Goal: Task Accomplishment & Management: Use online tool/utility

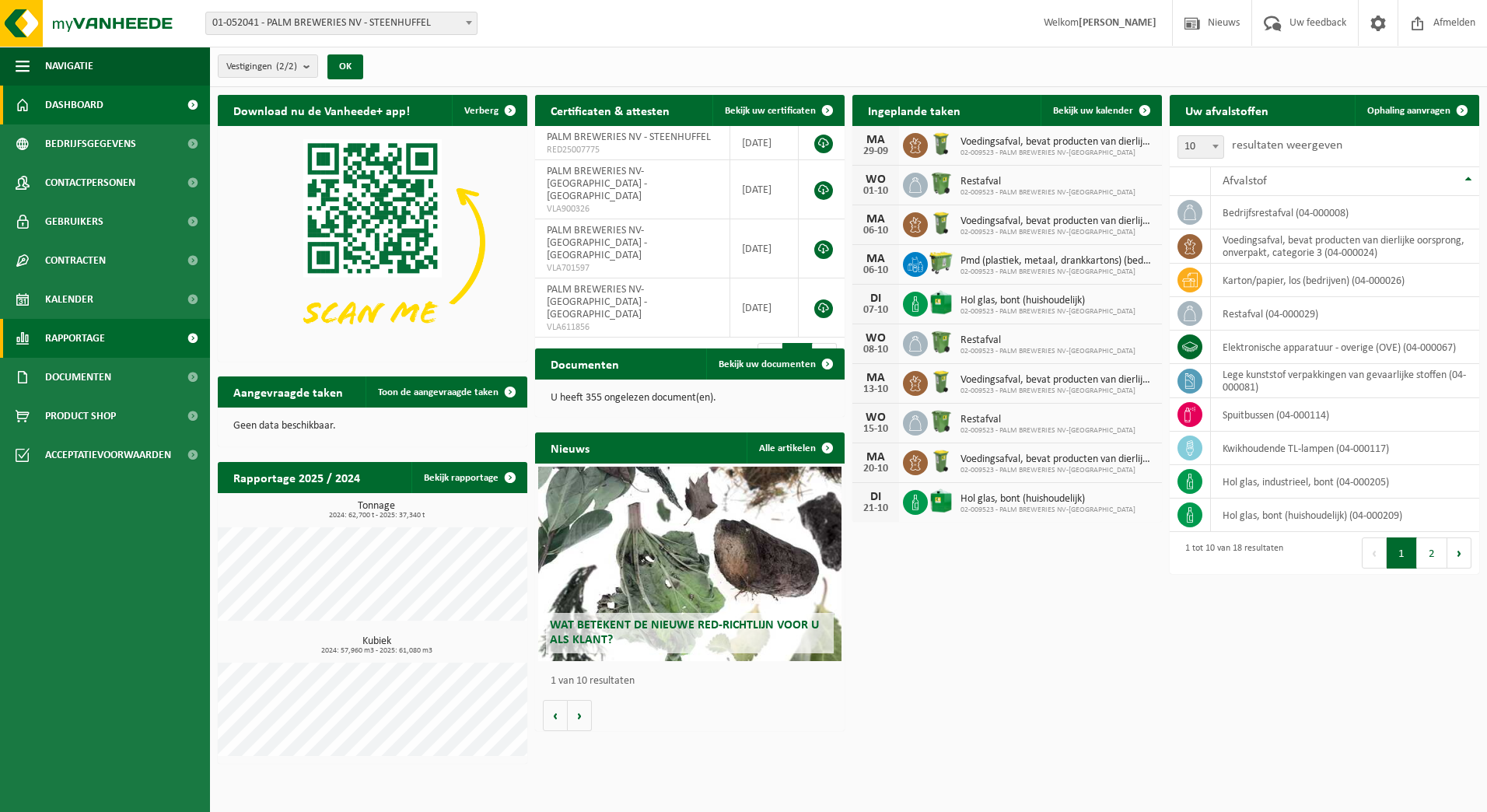
click at [62, 339] on span "Rapportage" at bounding box center [75, 338] width 60 height 39
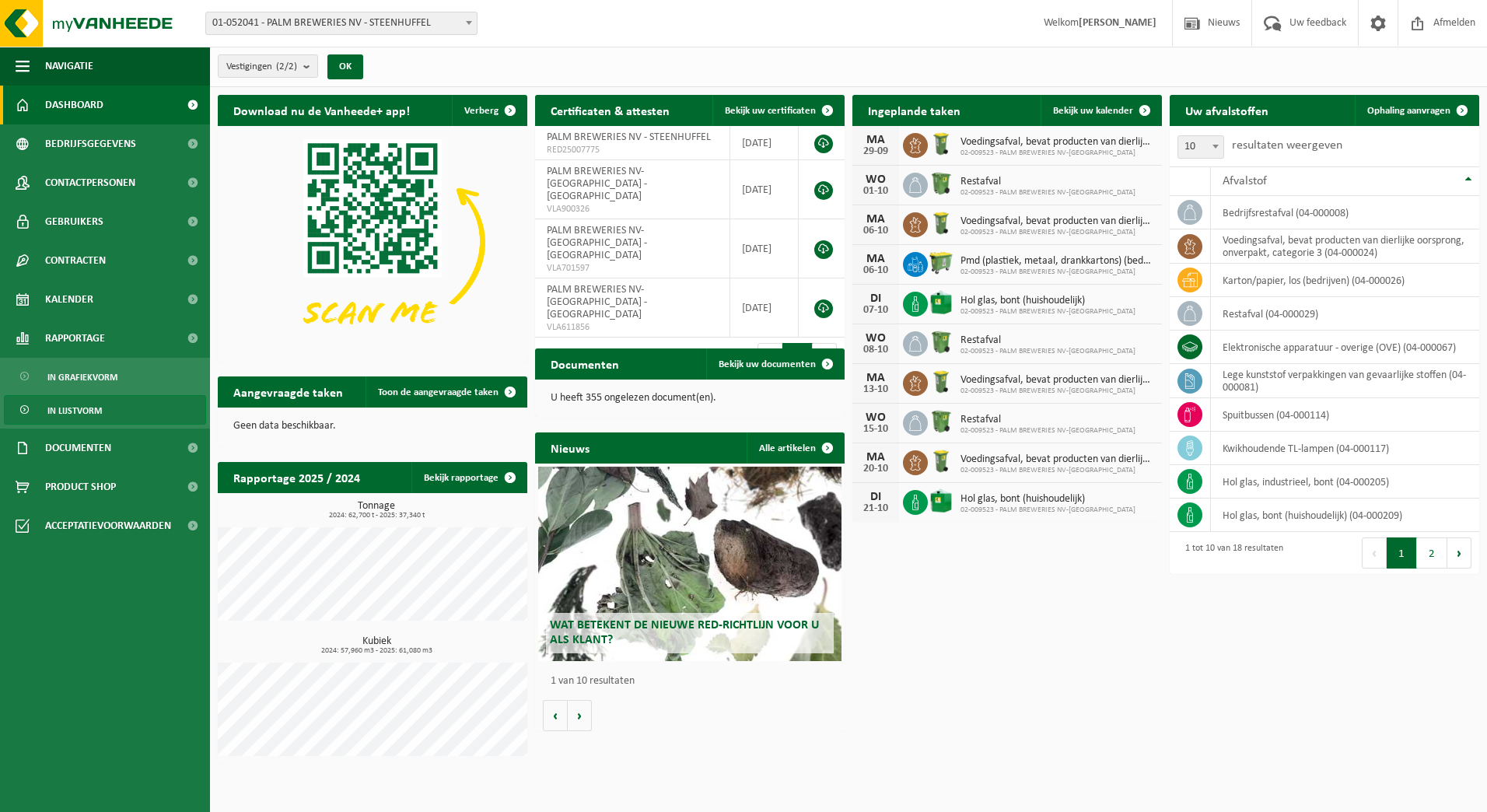
click at [79, 410] on span "In lijstvorm" at bounding box center [74, 411] width 54 height 30
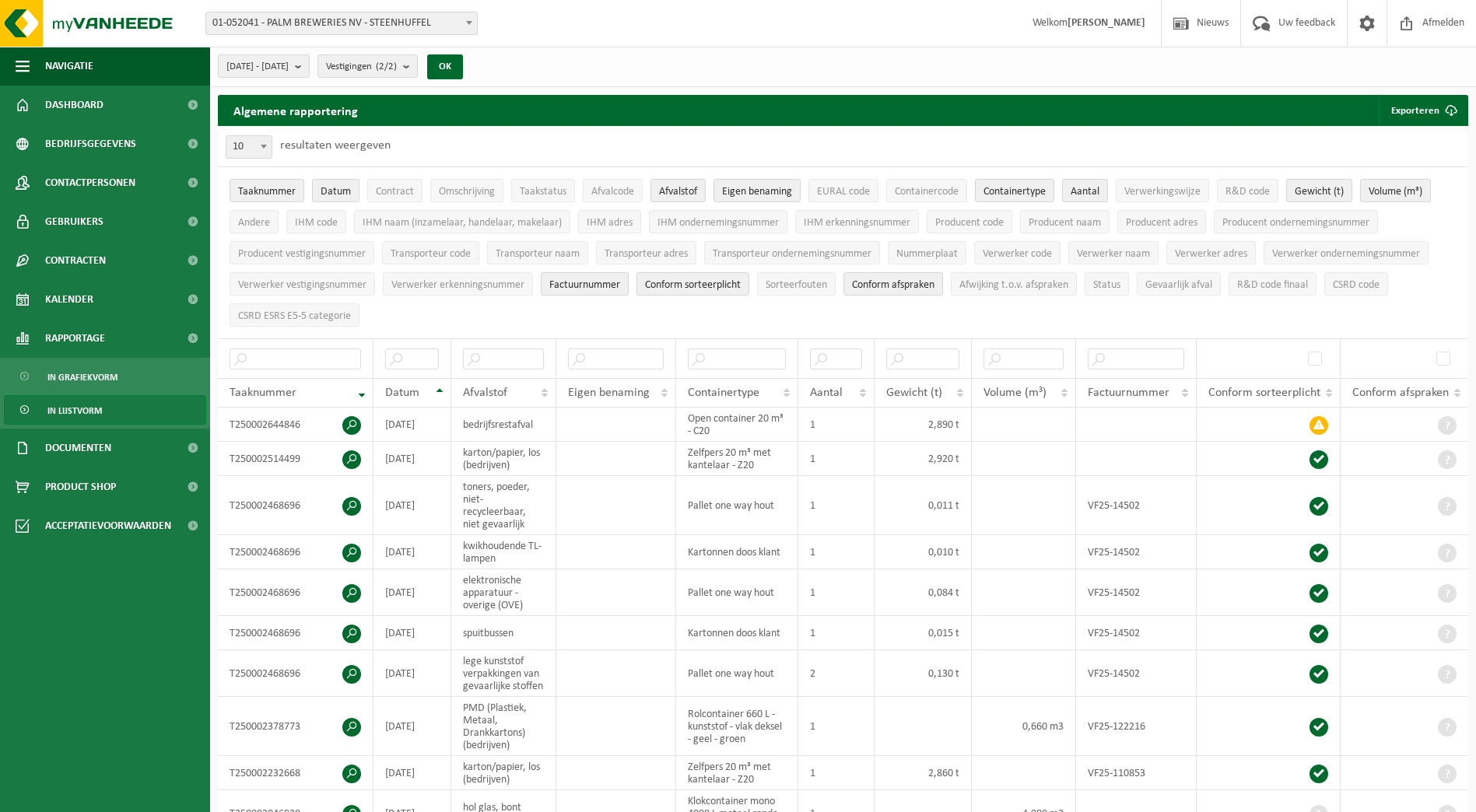
click at [461, 66] on div "[DATE] - [DATE] Huidige maand Vorige maand Laatste 6 maanden Huidig jaar Vorig …" at bounding box center [344, 66] width 270 height 34
click at [417, 67] on b "submit" at bounding box center [409, 66] width 14 height 21
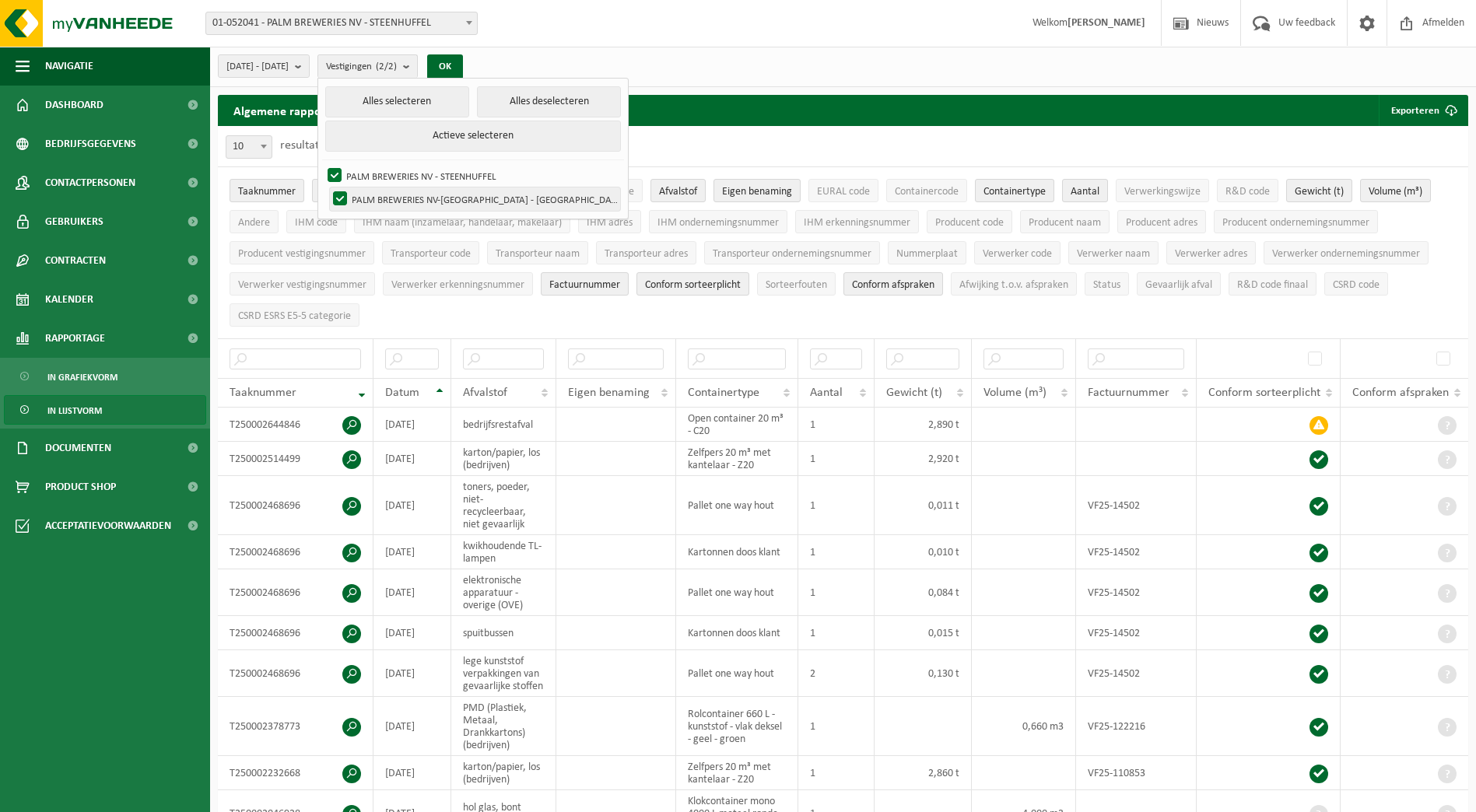
click at [377, 196] on label "PALM BREWERIES NV-[GEOGRAPHIC_DATA] - [GEOGRAPHIC_DATA]" at bounding box center [475, 199] width 290 height 23
click at [328, 187] on input "PALM BREWERIES NV-[GEOGRAPHIC_DATA] - [GEOGRAPHIC_DATA]" at bounding box center [327, 186] width 1 height 1
checkbox input "false"
click at [463, 67] on button "OK" at bounding box center [444, 67] width 35 height 25
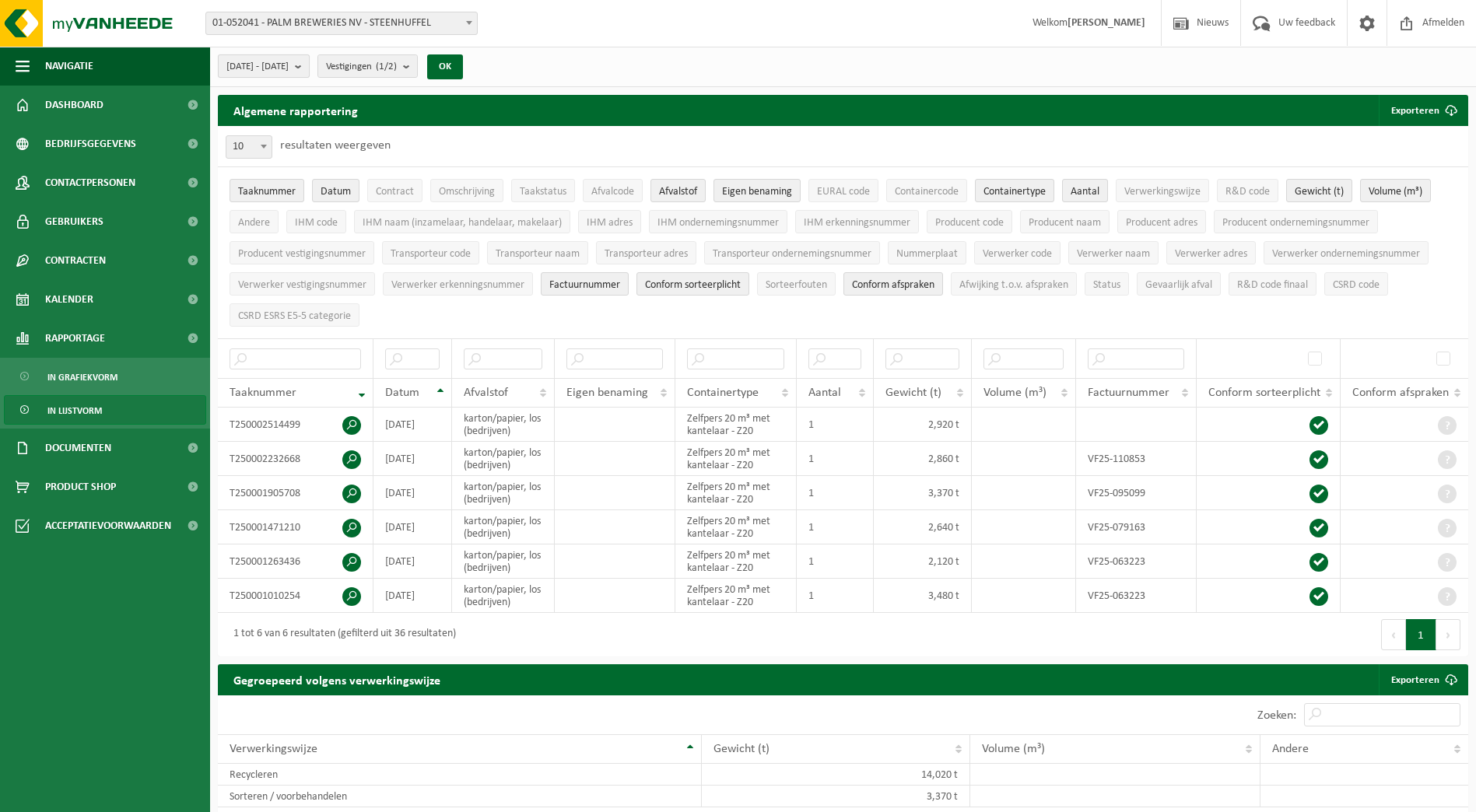
click at [310, 63] on button "[DATE] - [DATE]" at bounding box center [263, 66] width 92 height 23
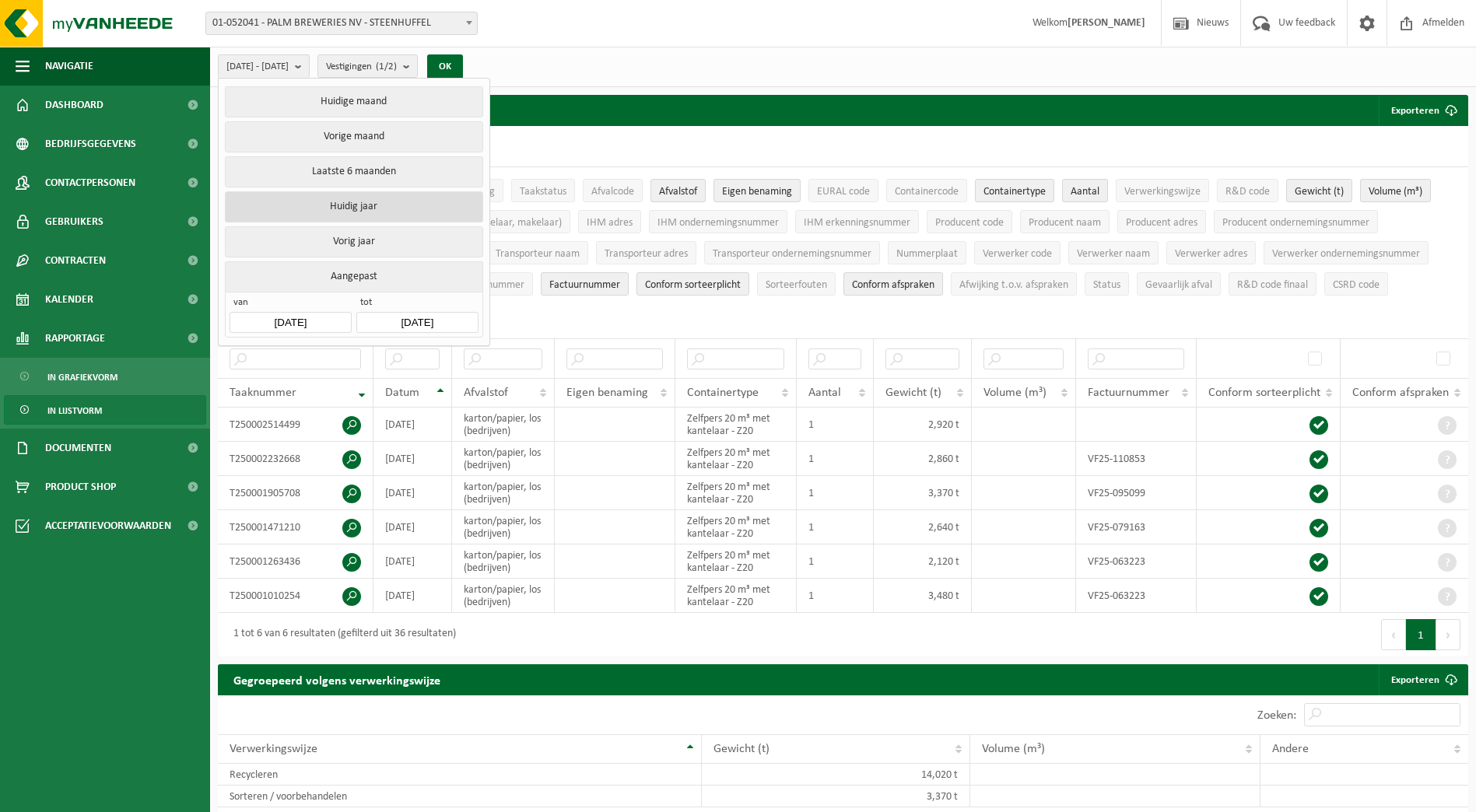
click at [363, 197] on button "Huidig jaar" at bounding box center [353, 207] width 258 height 31
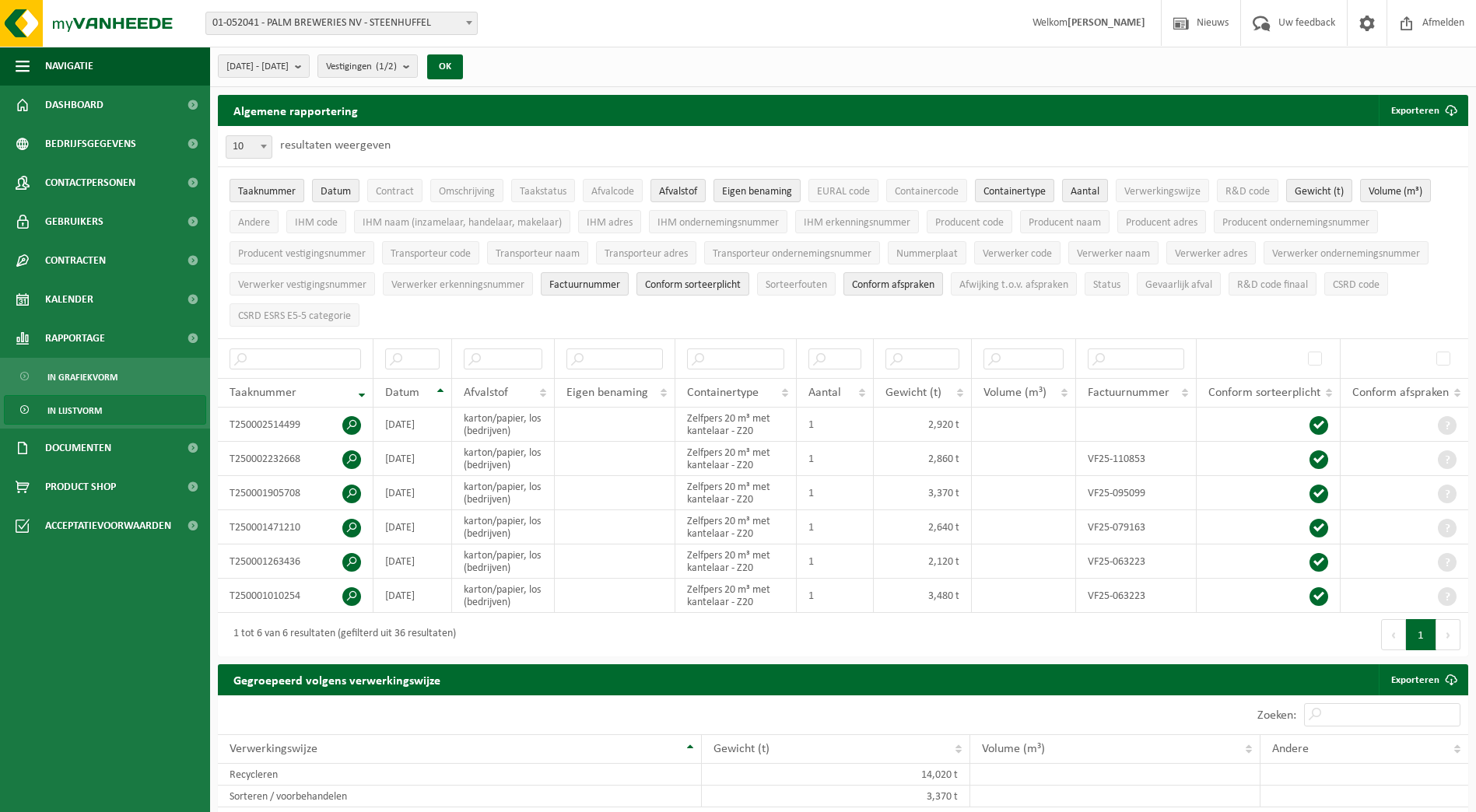
click at [271, 191] on span "Taaknummer" at bounding box center [267, 191] width 58 height 12
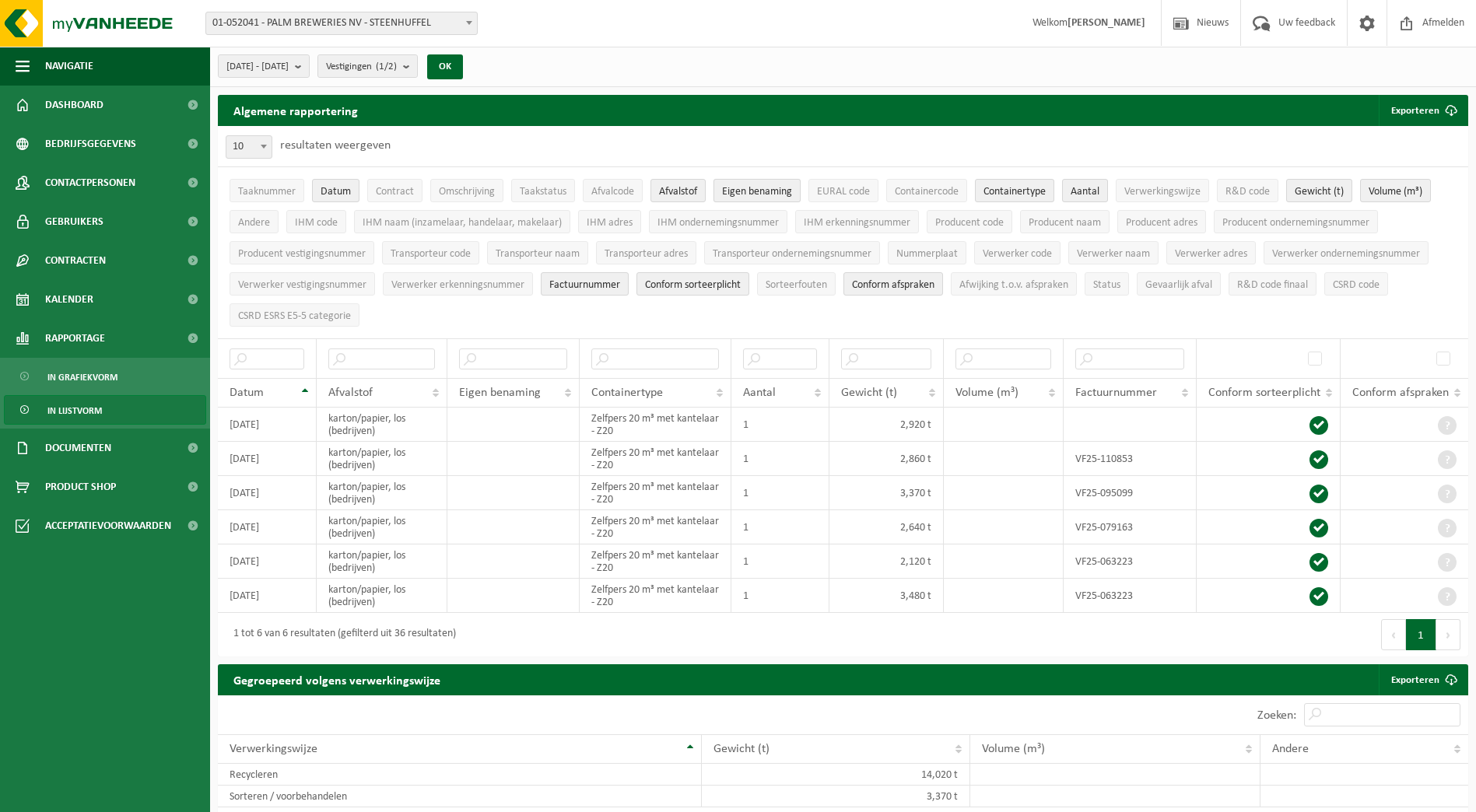
click at [731, 187] on span "Eigen benaming" at bounding box center [756, 191] width 70 height 12
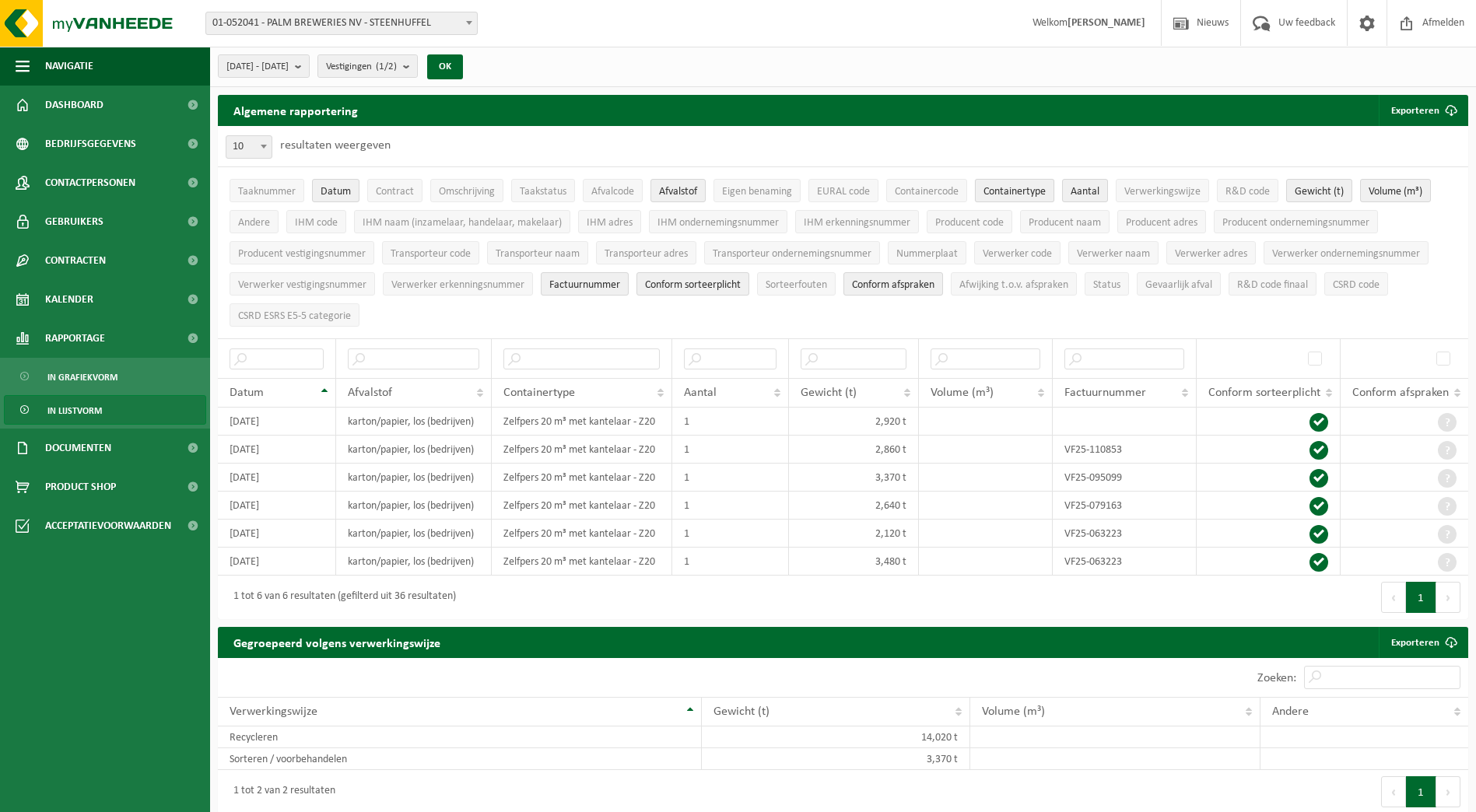
click at [1015, 183] on button "Containertype" at bounding box center [1015, 191] width 79 height 23
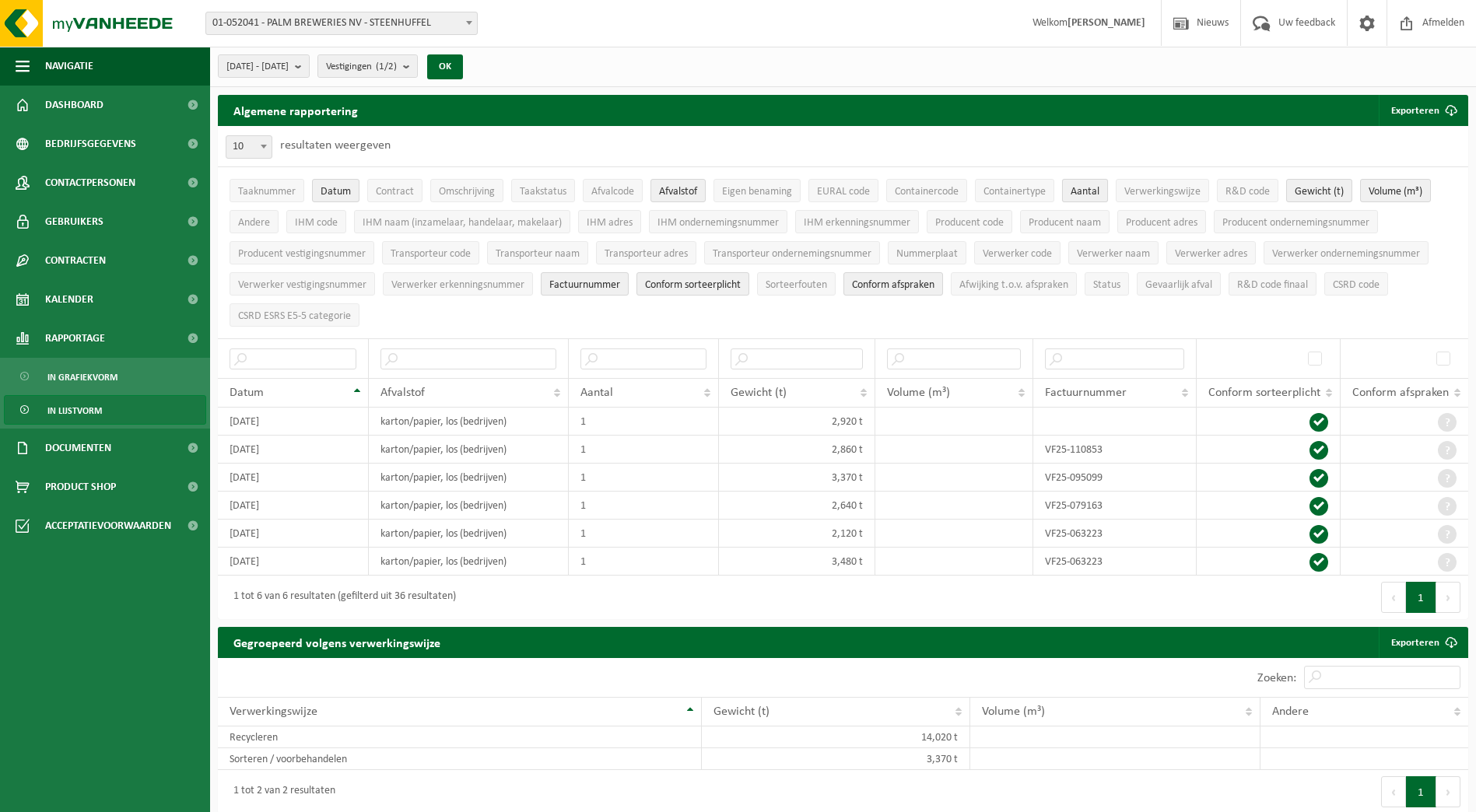
click at [1083, 193] on span "Aantal" at bounding box center [1085, 191] width 29 height 12
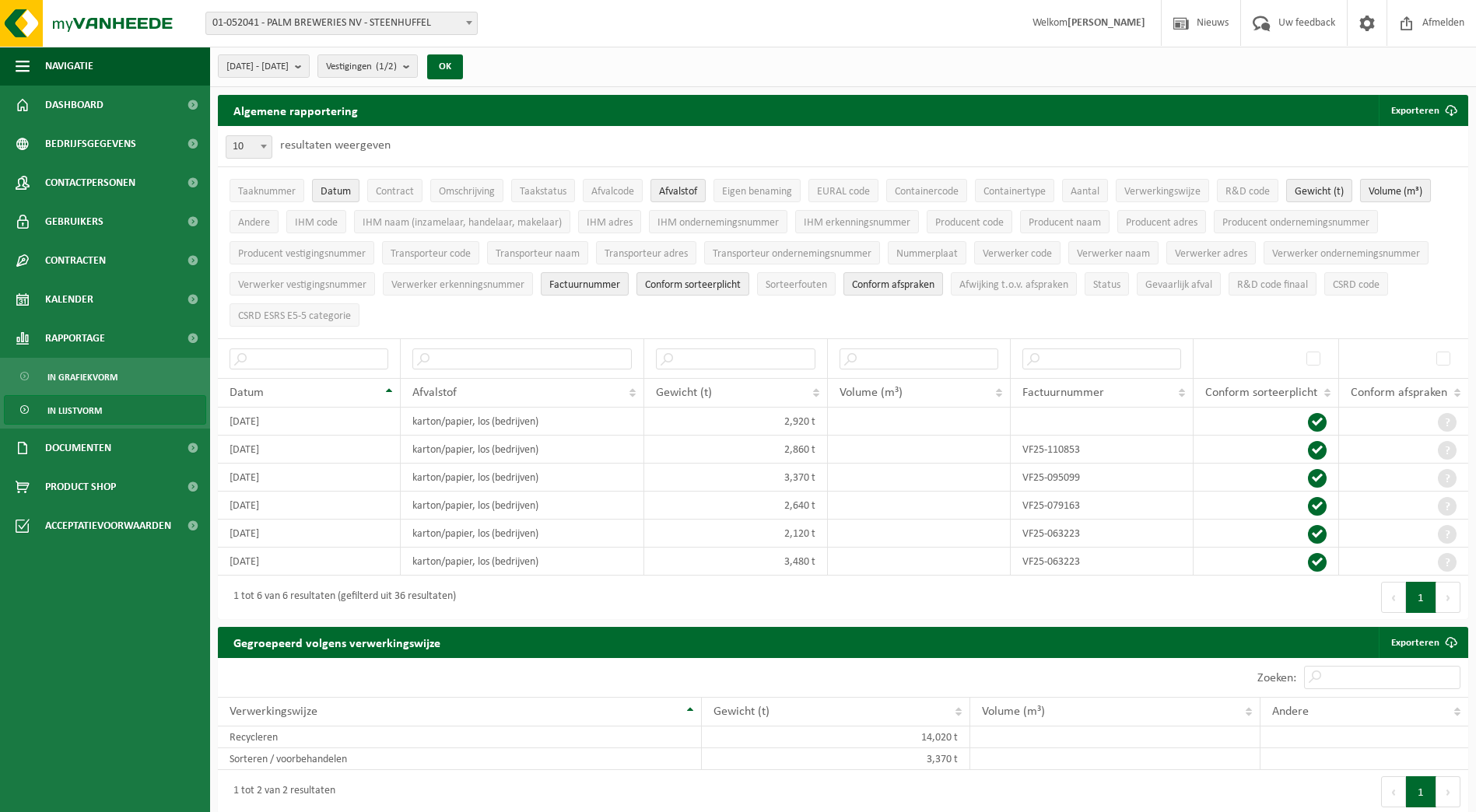
click at [1388, 187] on span "Volume (m³)" at bounding box center [1395, 191] width 54 height 12
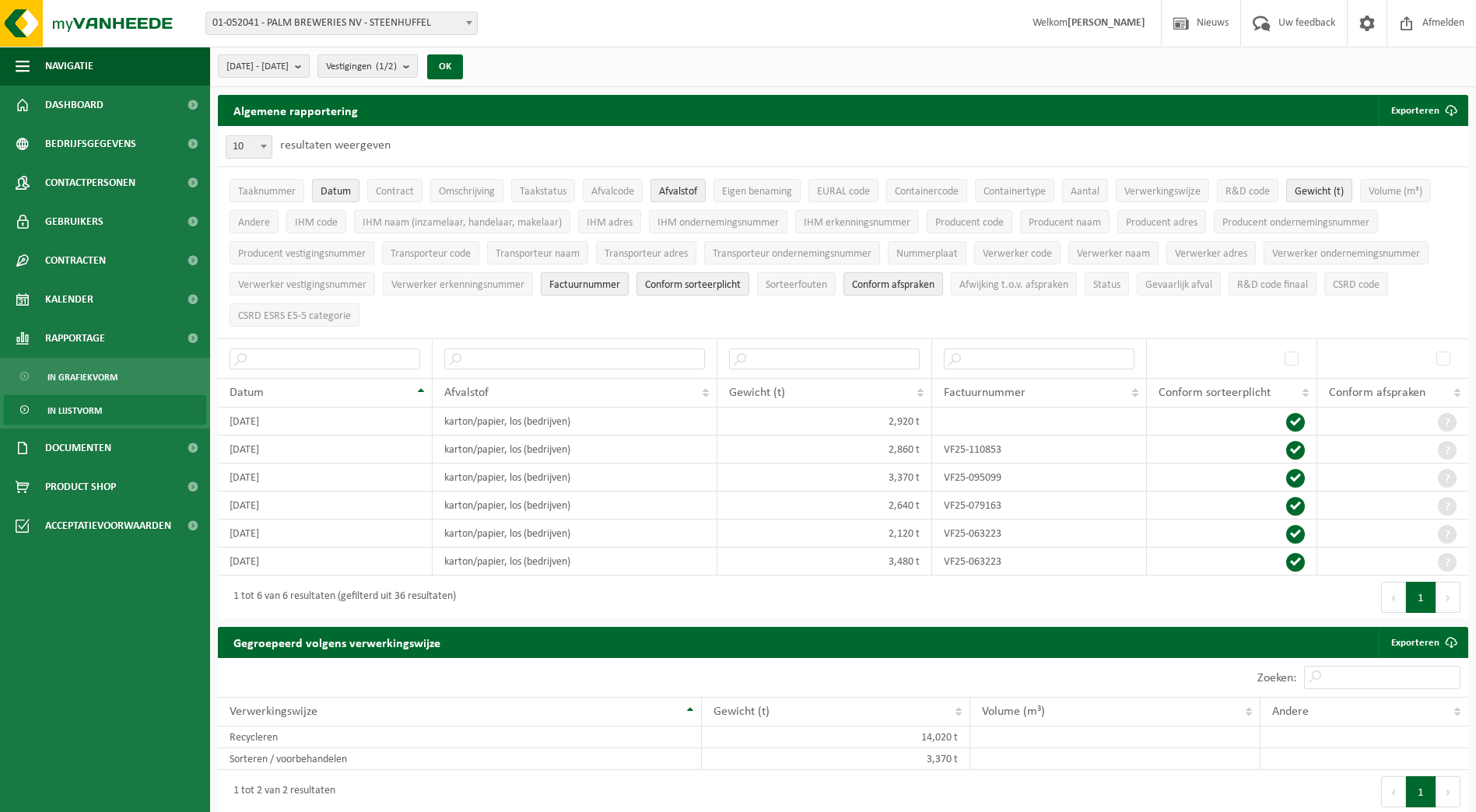
click at [579, 286] on span "Factuurnummer" at bounding box center [584, 285] width 71 height 12
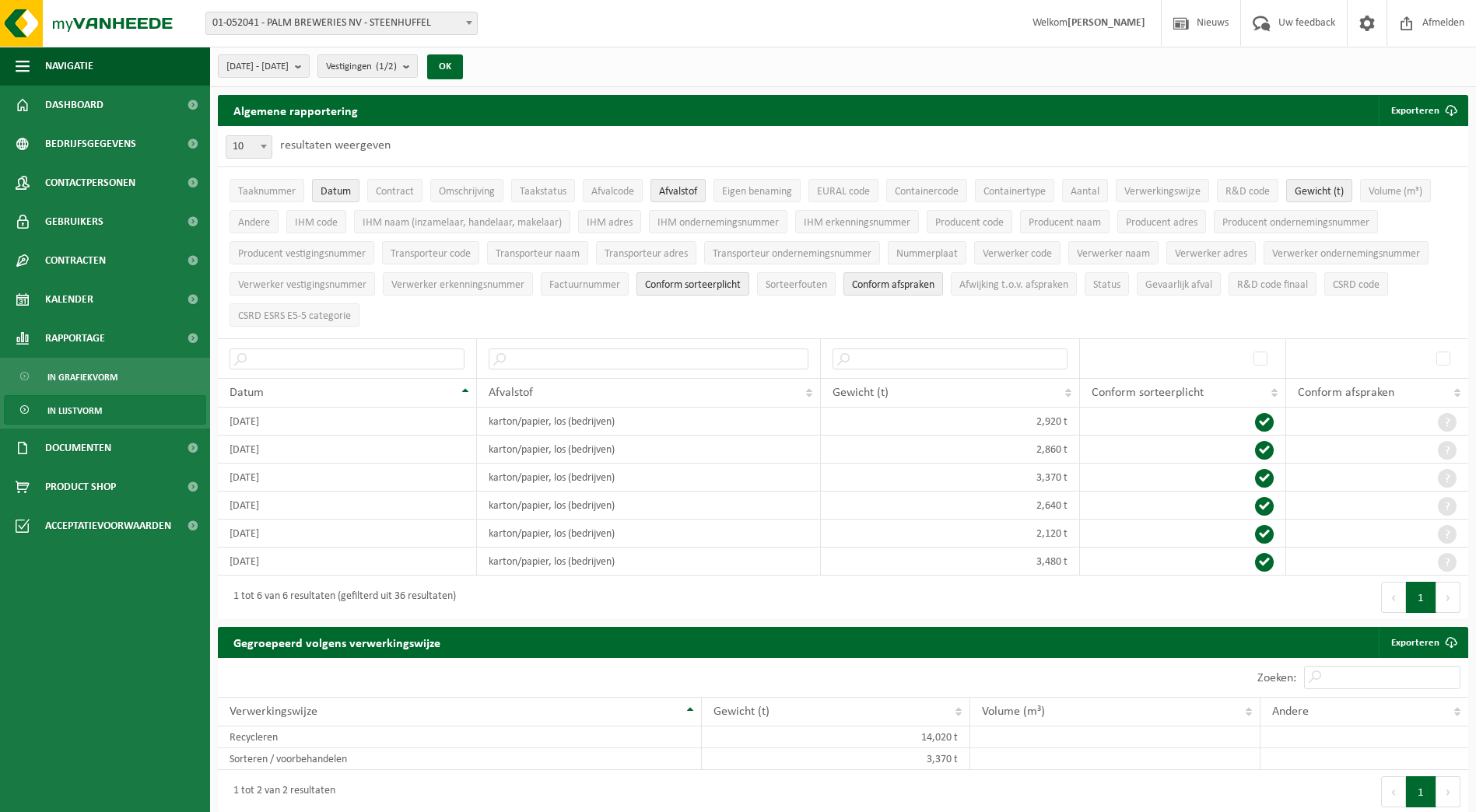
click at [658, 282] on span "Conform sorteerplicht" at bounding box center [693, 285] width 96 height 12
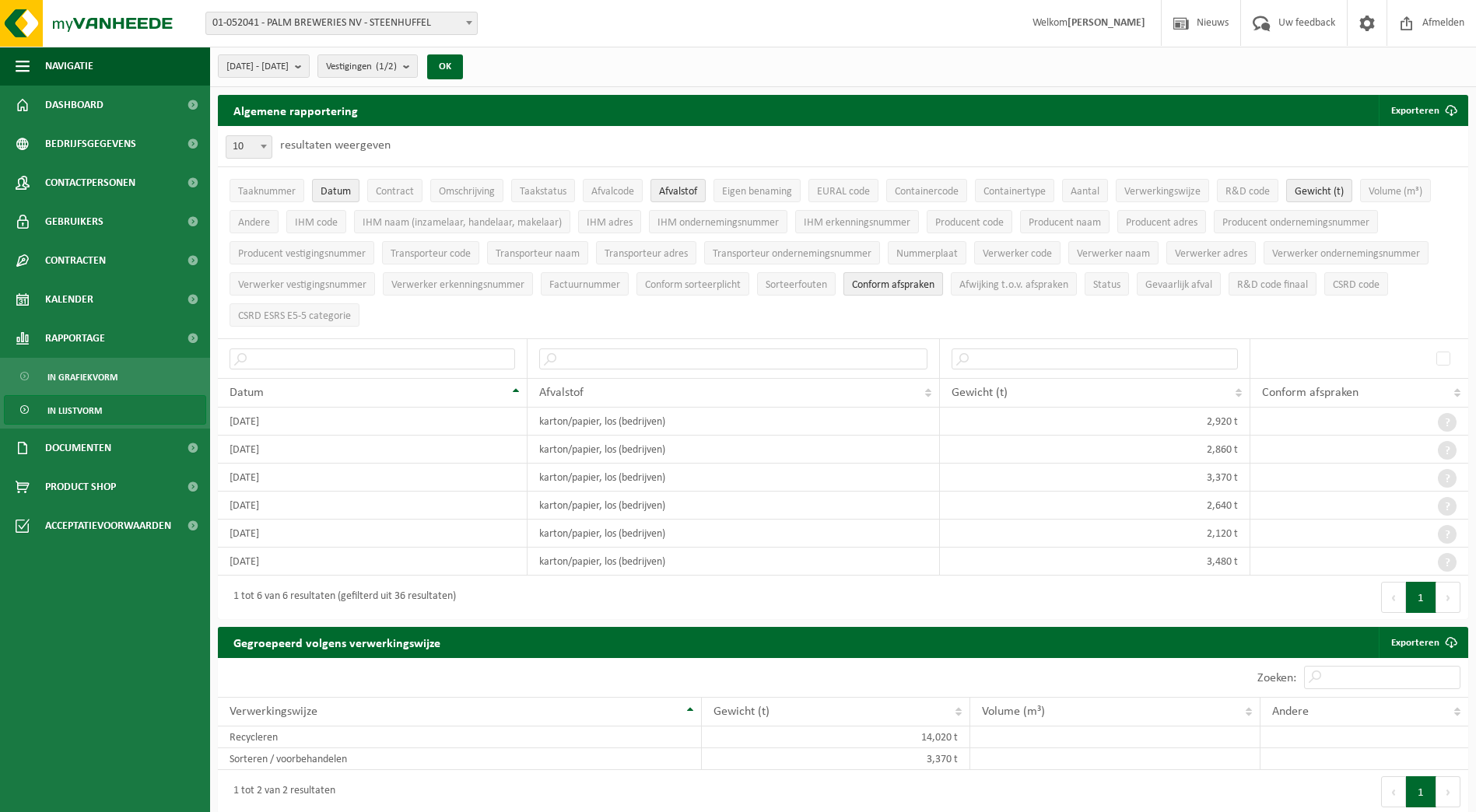
click at [889, 282] on span "Conform afspraken" at bounding box center [893, 285] width 83 height 12
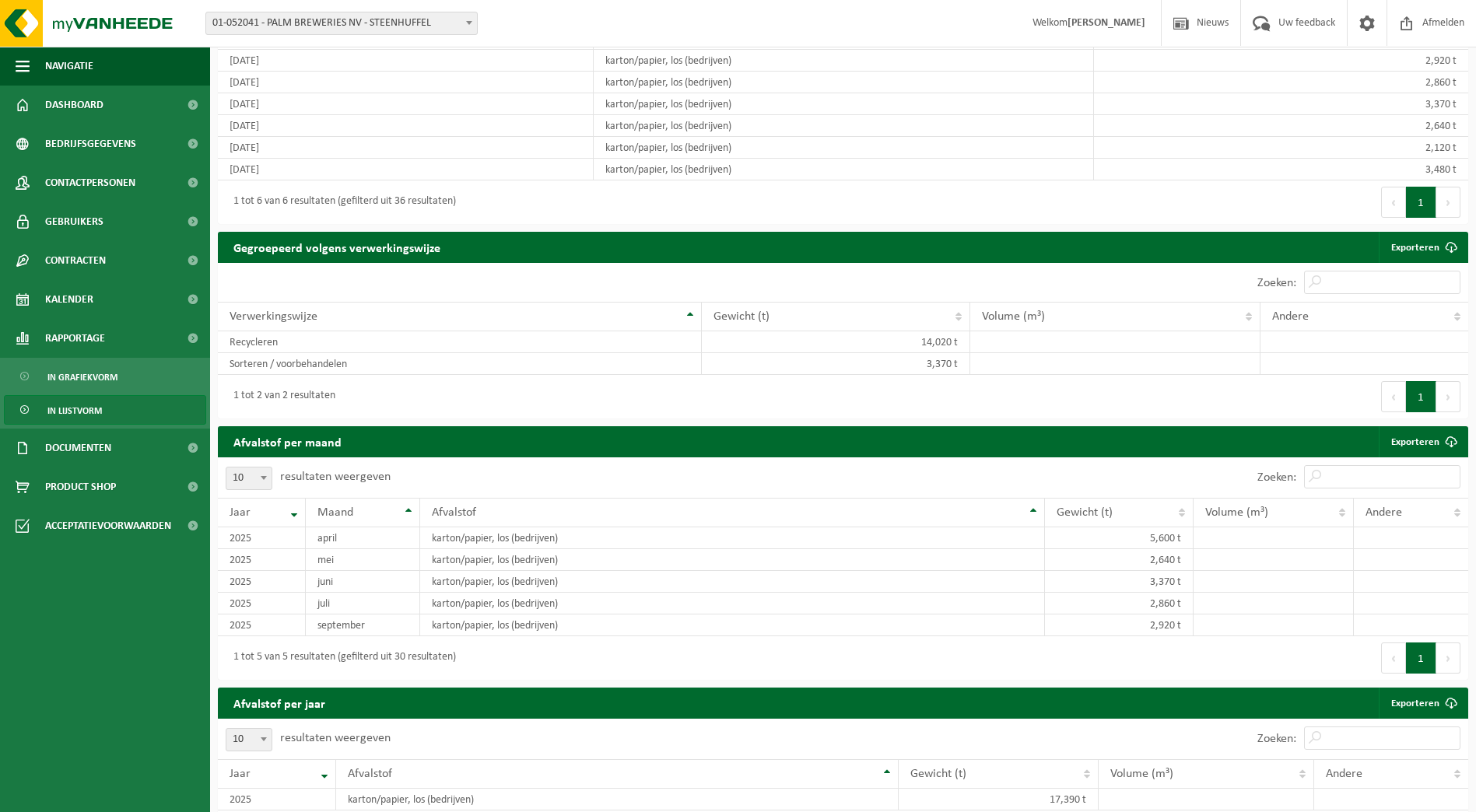
scroll to position [351, 0]
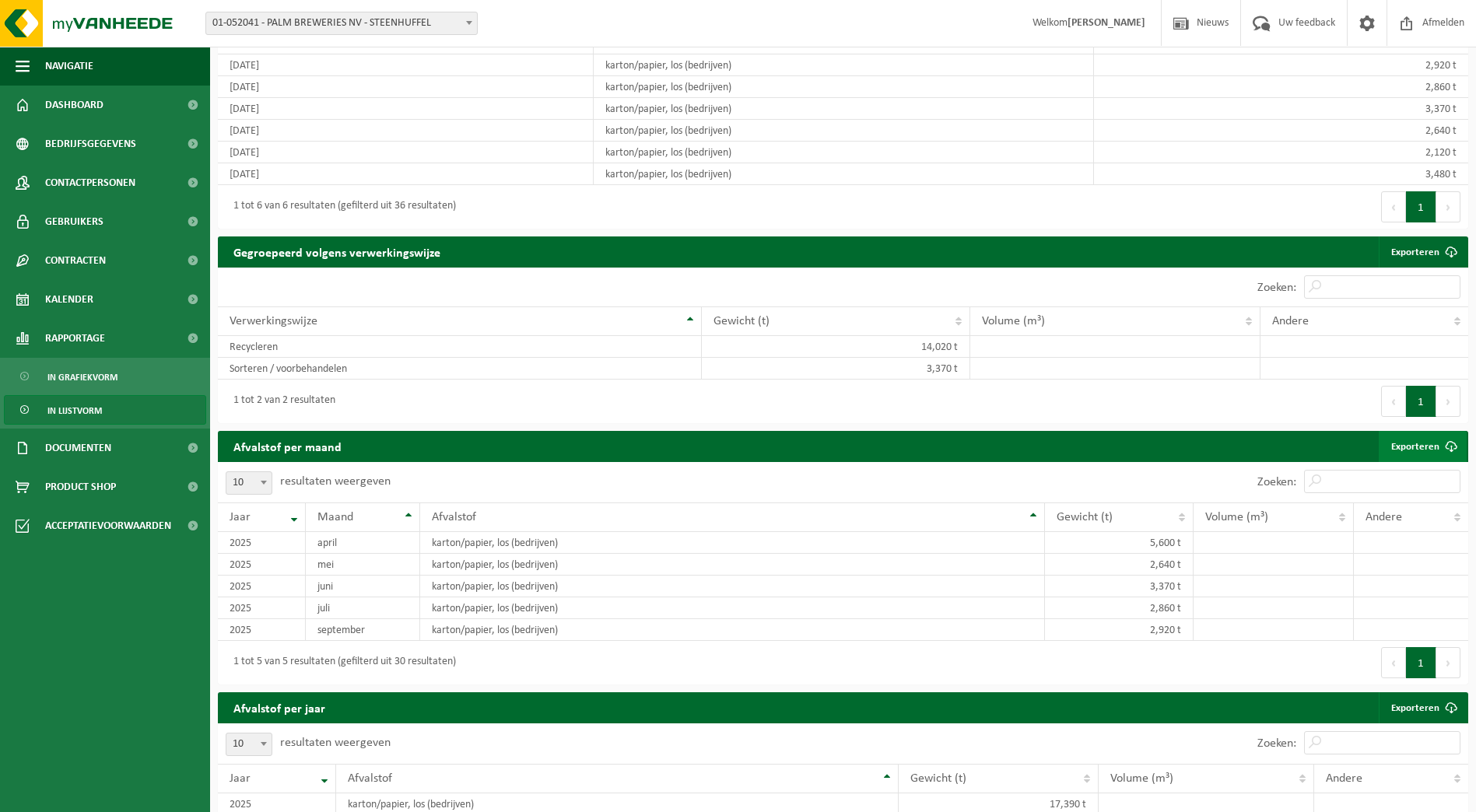
click at [1421, 444] on link "Exporteren" at bounding box center [1422, 446] width 88 height 31
click at [819, 185] on div "1 tot 6 van 6 resultaten (gefilterd uit 36 resultaten)" at bounding box center [531, 206] width 626 height 44
click at [1407, 26] on span at bounding box center [1407, 23] width 23 height 46
